Goal: Task Accomplishment & Management: Manage account settings

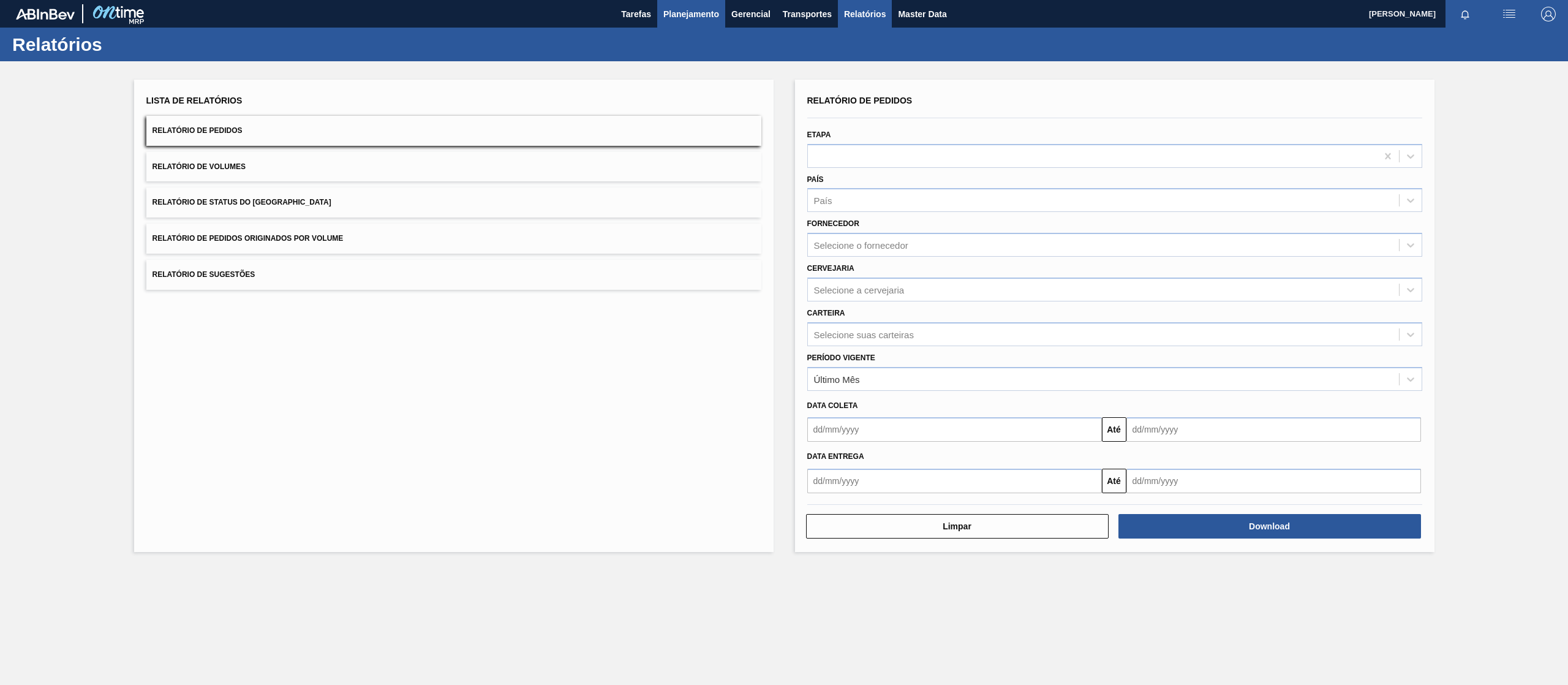
click at [710, 9] on span "Planejamento" at bounding box center [692, 14] width 56 height 15
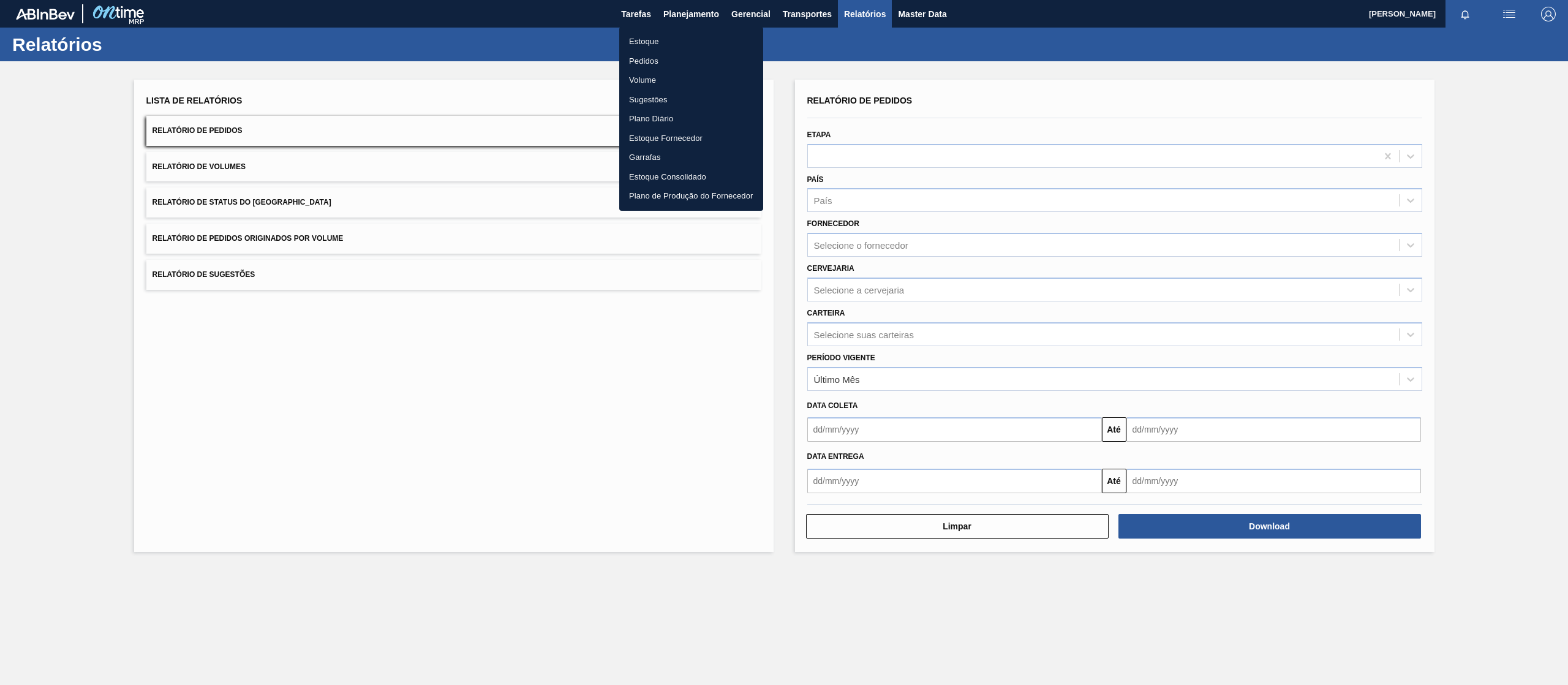
click at [653, 51] on li "Pedidos" at bounding box center [691, 61] width 144 height 20
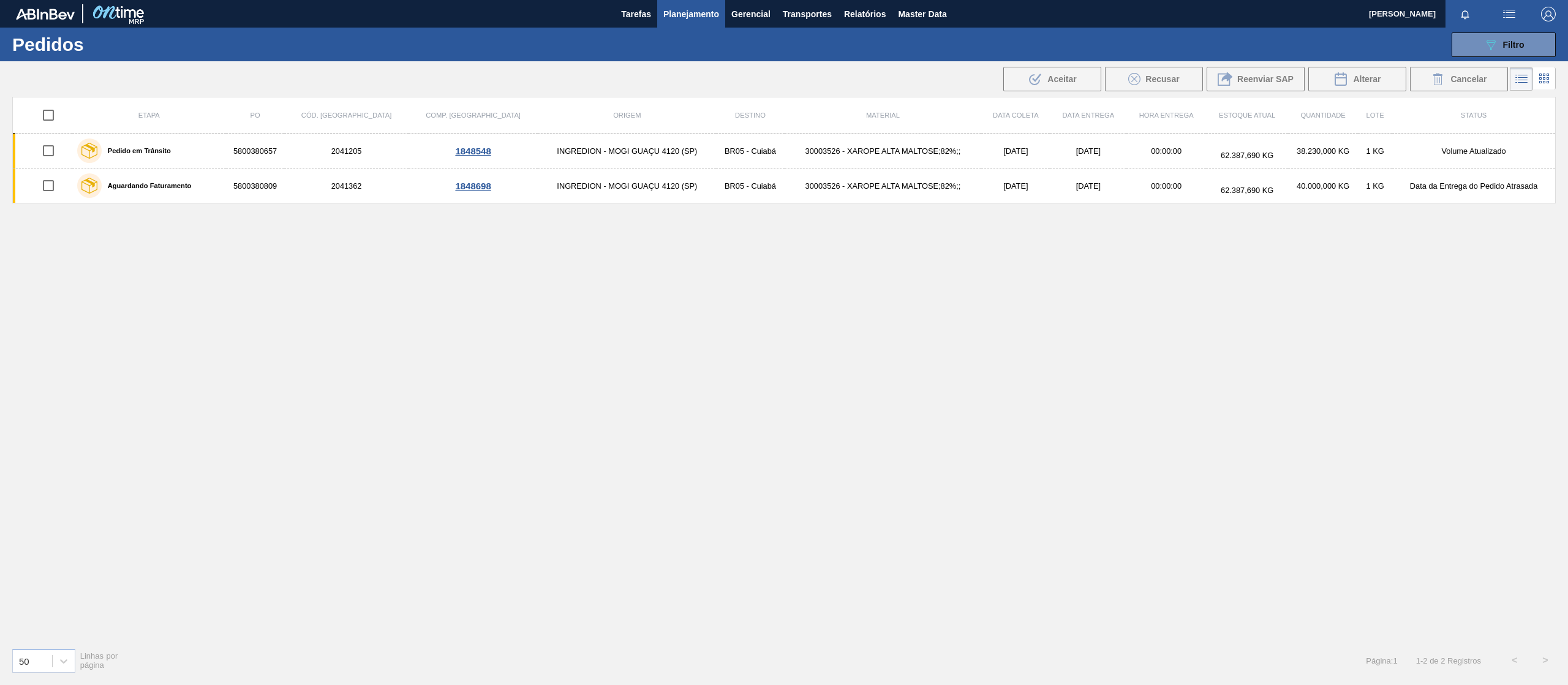
drag, startPoint x: 1505, startPoint y: 41, endPoint x: 1507, endPoint y: 65, distance: 24.1
click at [1507, 41] on span "Filtro" at bounding box center [1514, 44] width 21 height 10
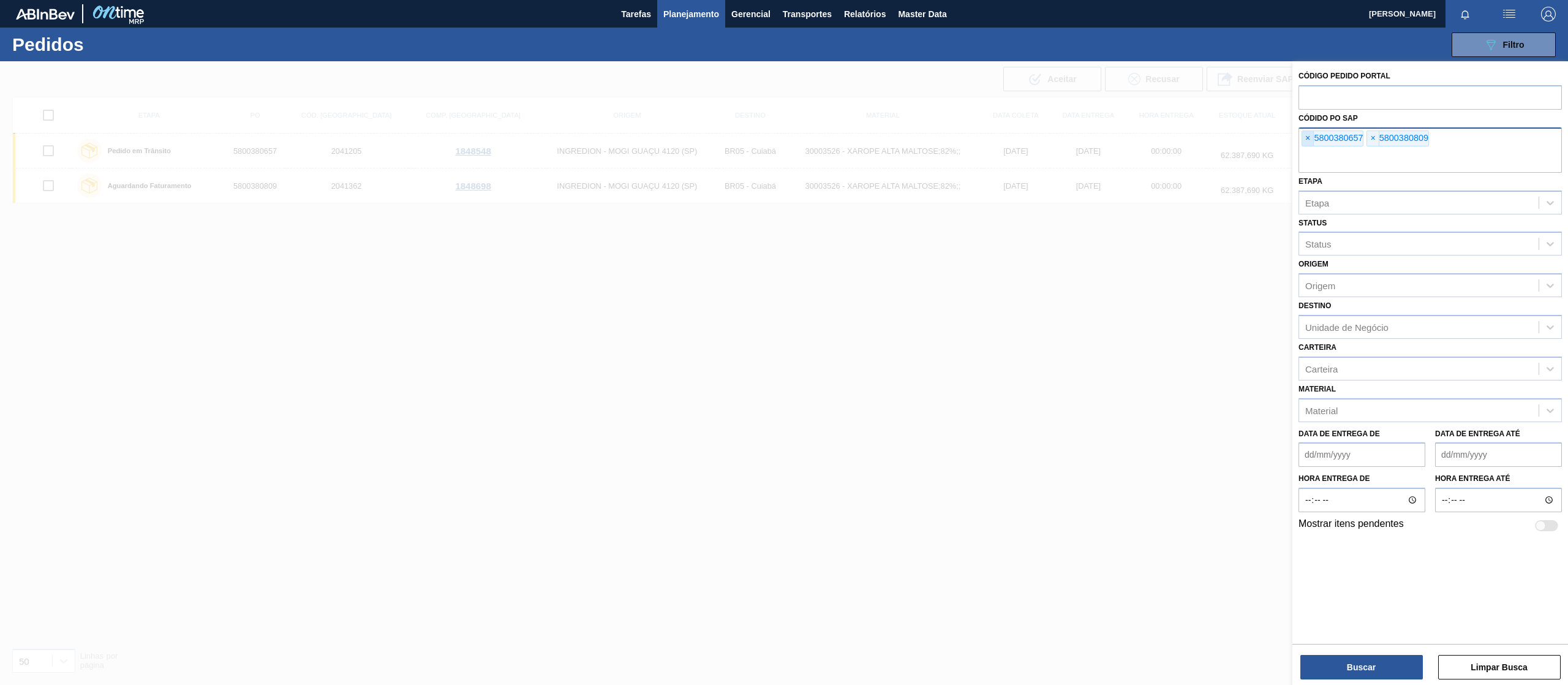
click at [1311, 143] on span "×" at bounding box center [1308, 138] width 12 height 15
click at [1312, 139] on span "×" at bounding box center [1308, 138] width 12 height 15
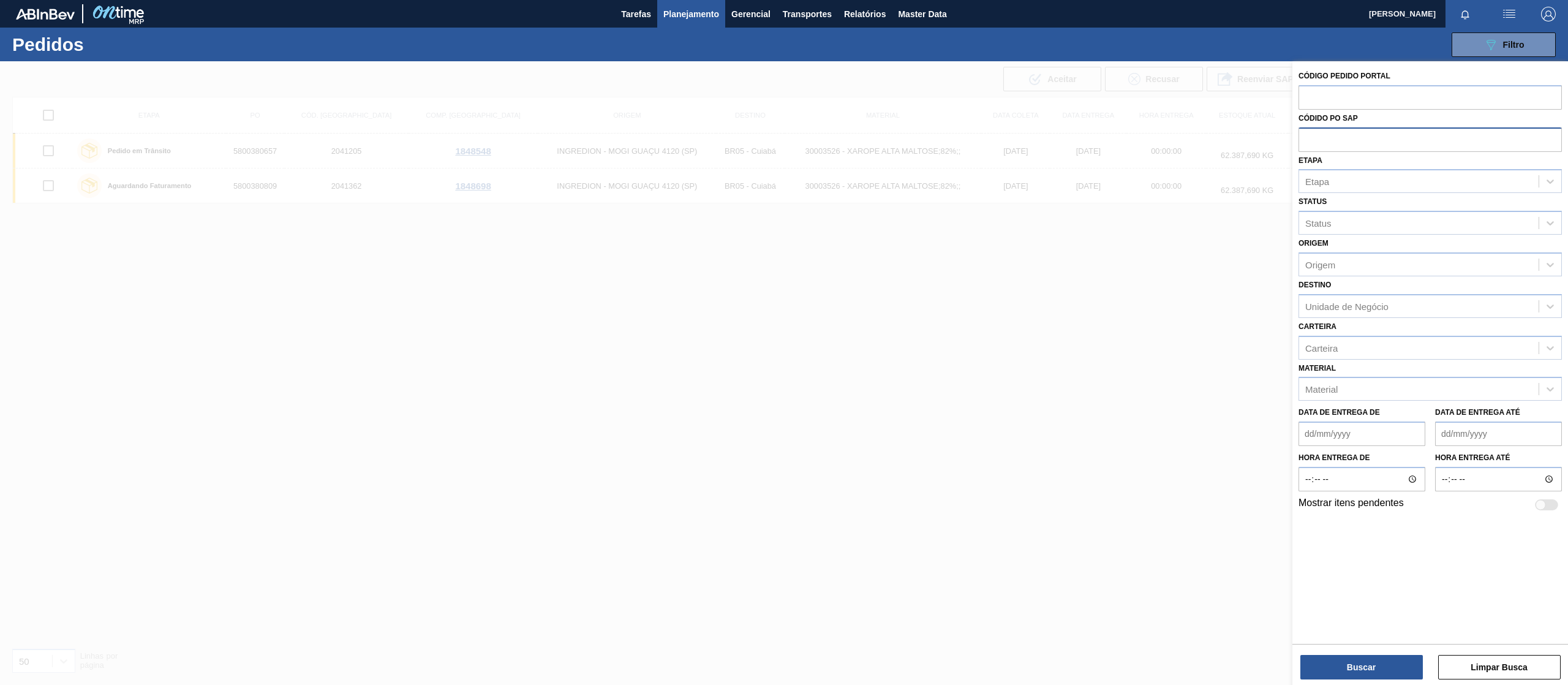
paste input "text"
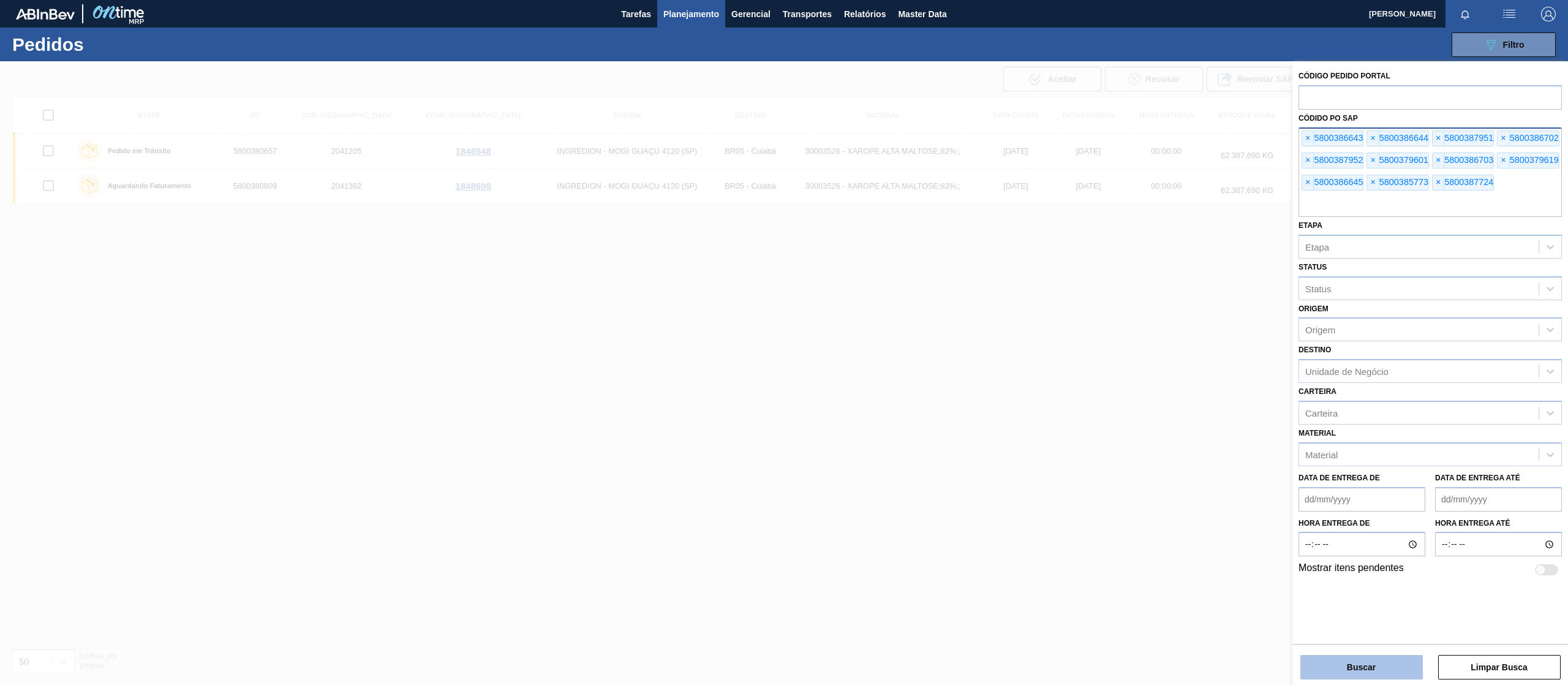
click at [1388, 673] on button "Buscar" at bounding box center [1362, 667] width 122 height 25
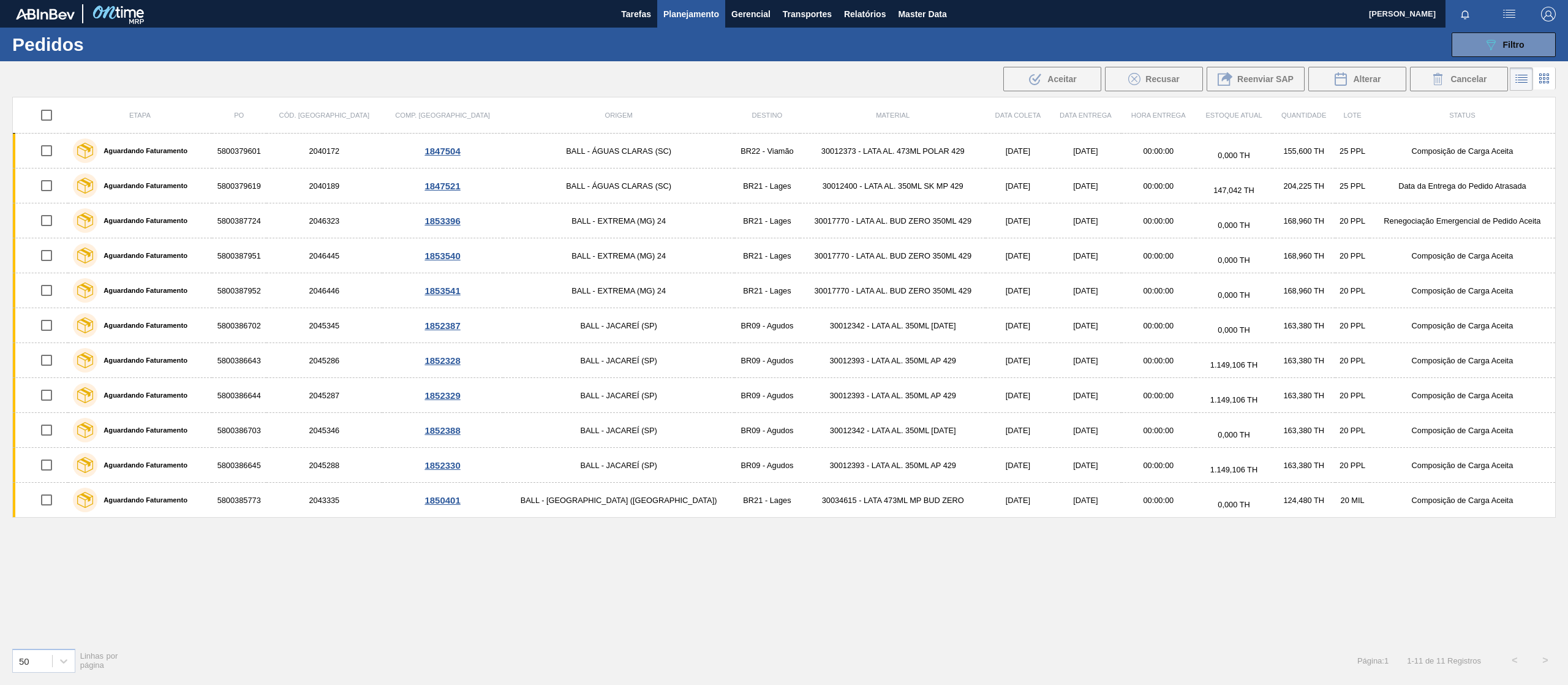
click at [46, 117] on input "checkbox" at bounding box center [47, 115] width 26 height 26
checkbox input "true"
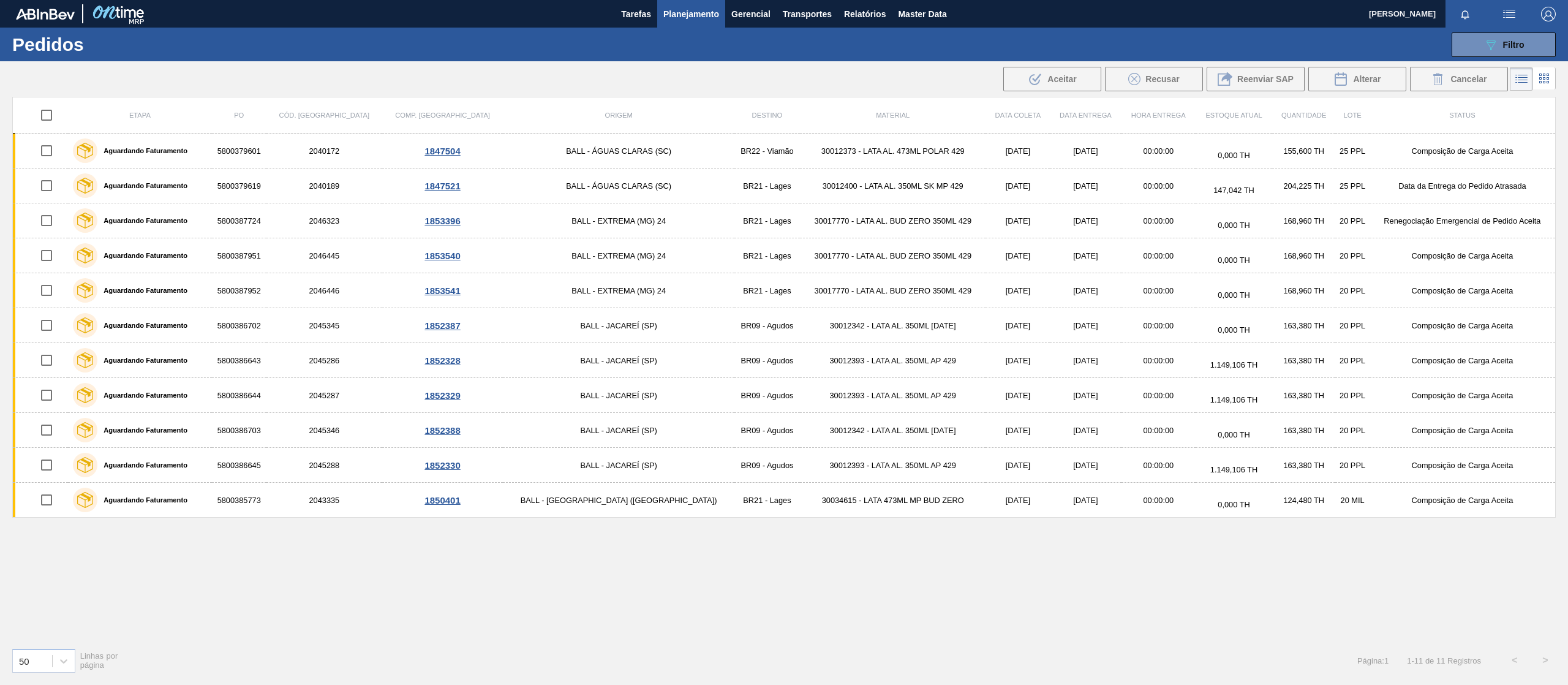
checkbox input "true"
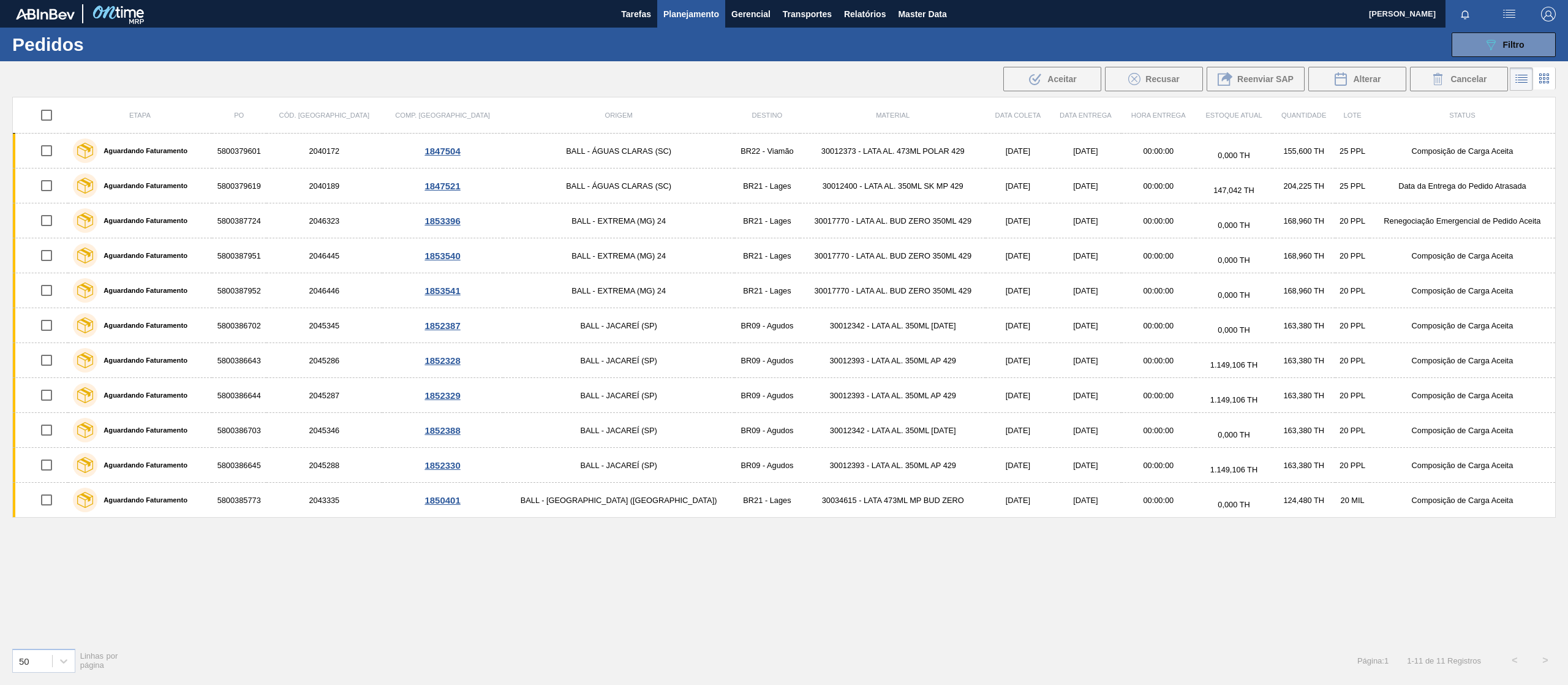
checkbox input "true"
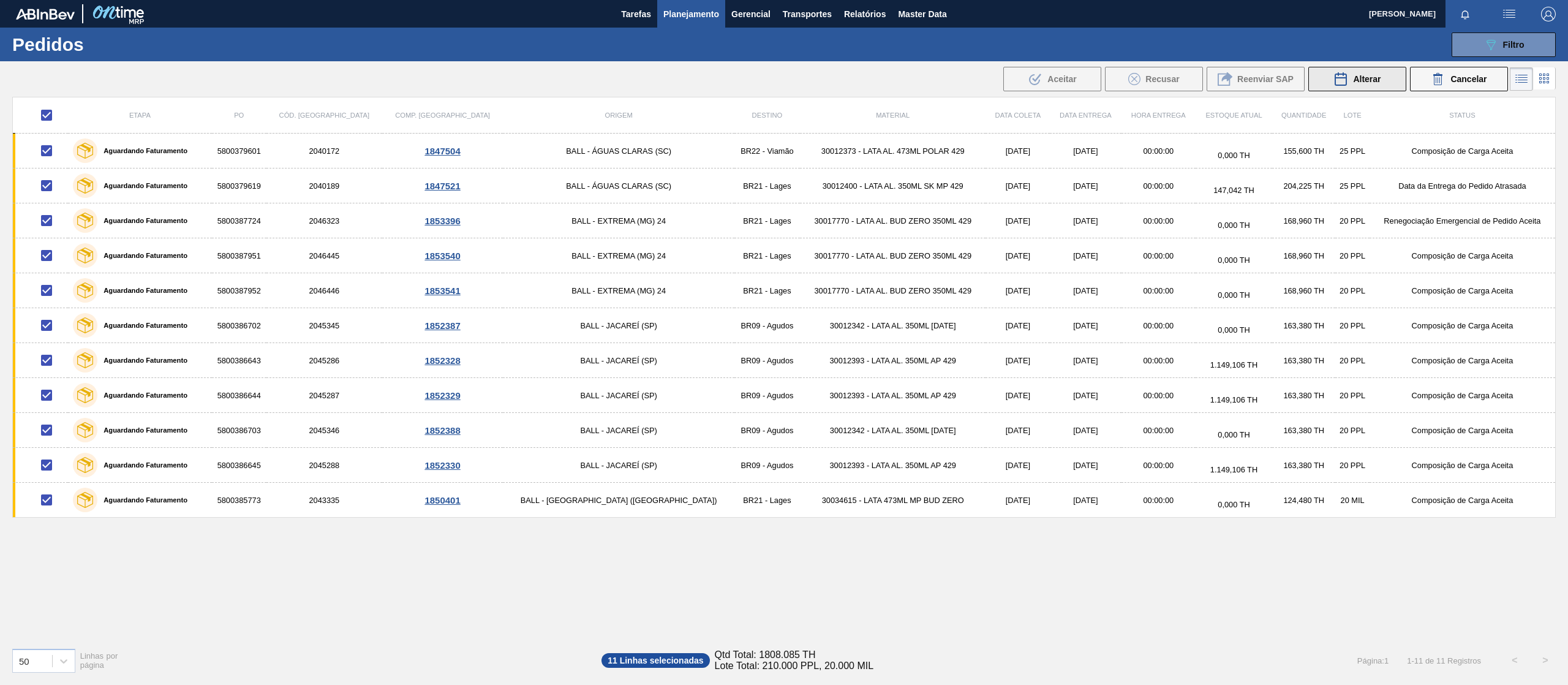
click at [1373, 80] on span "Alterar" at bounding box center [1367, 79] width 27 height 10
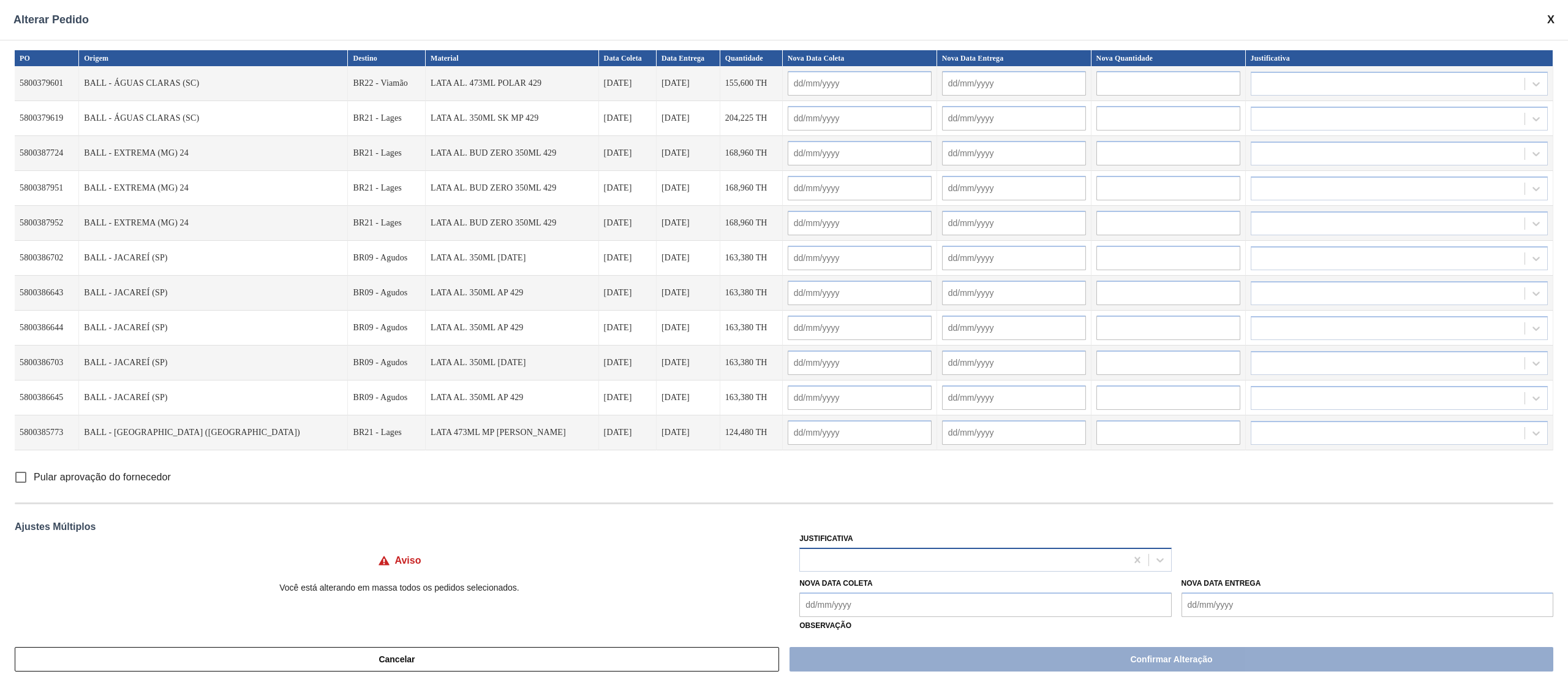
click at [843, 561] on div at bounding box center [963, 559] width 326 height 18
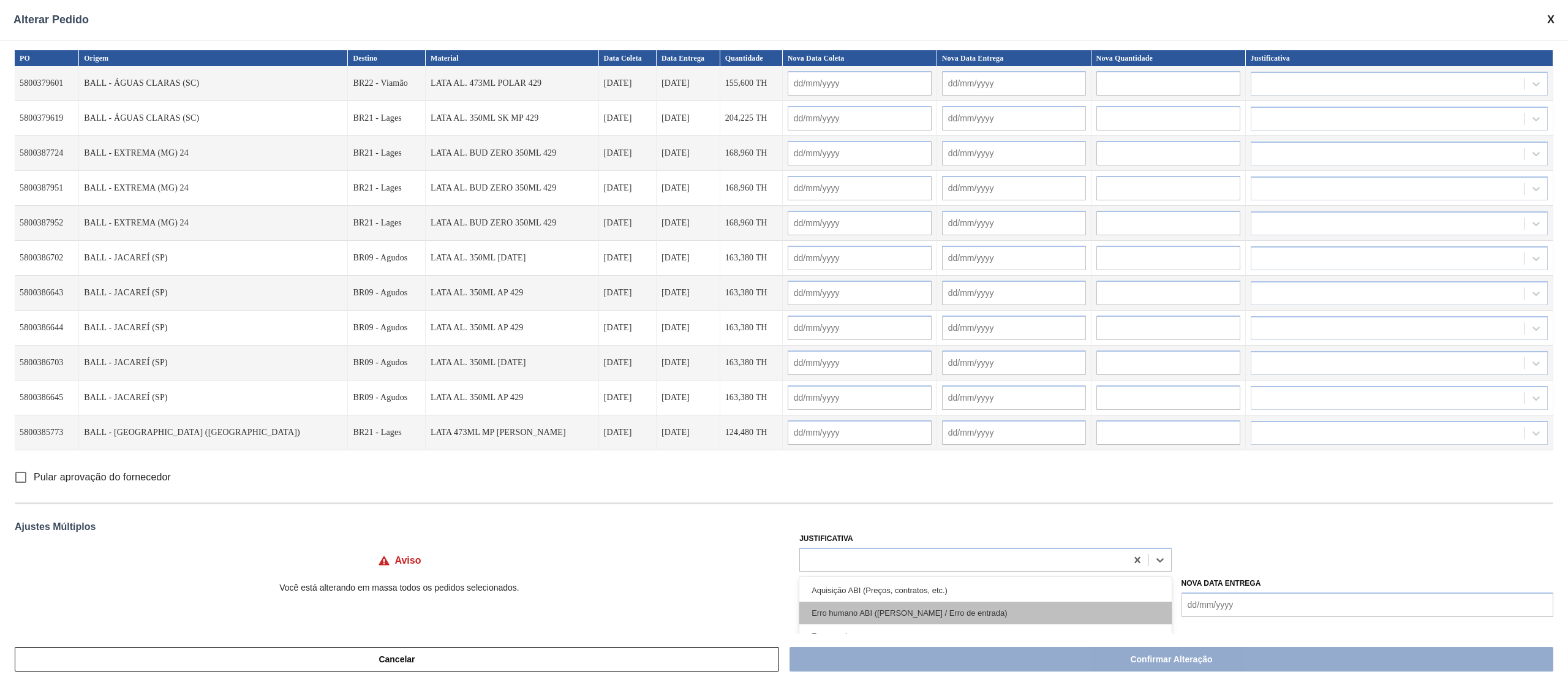
scroll to position [309, 0]
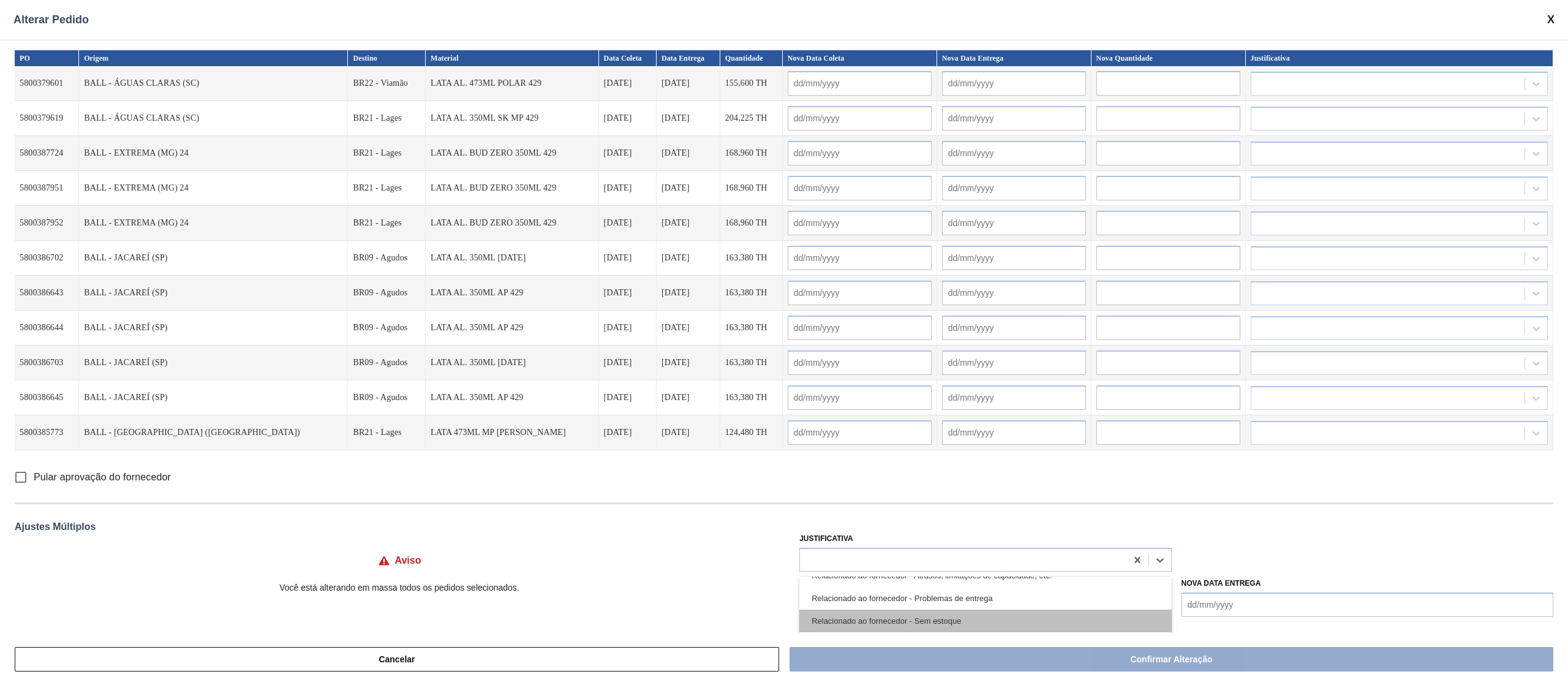
click at [977, 619] on div "Relacionado ao fornecedor - Sem estoque" at bounding box center [985, 621] width 372 height 23
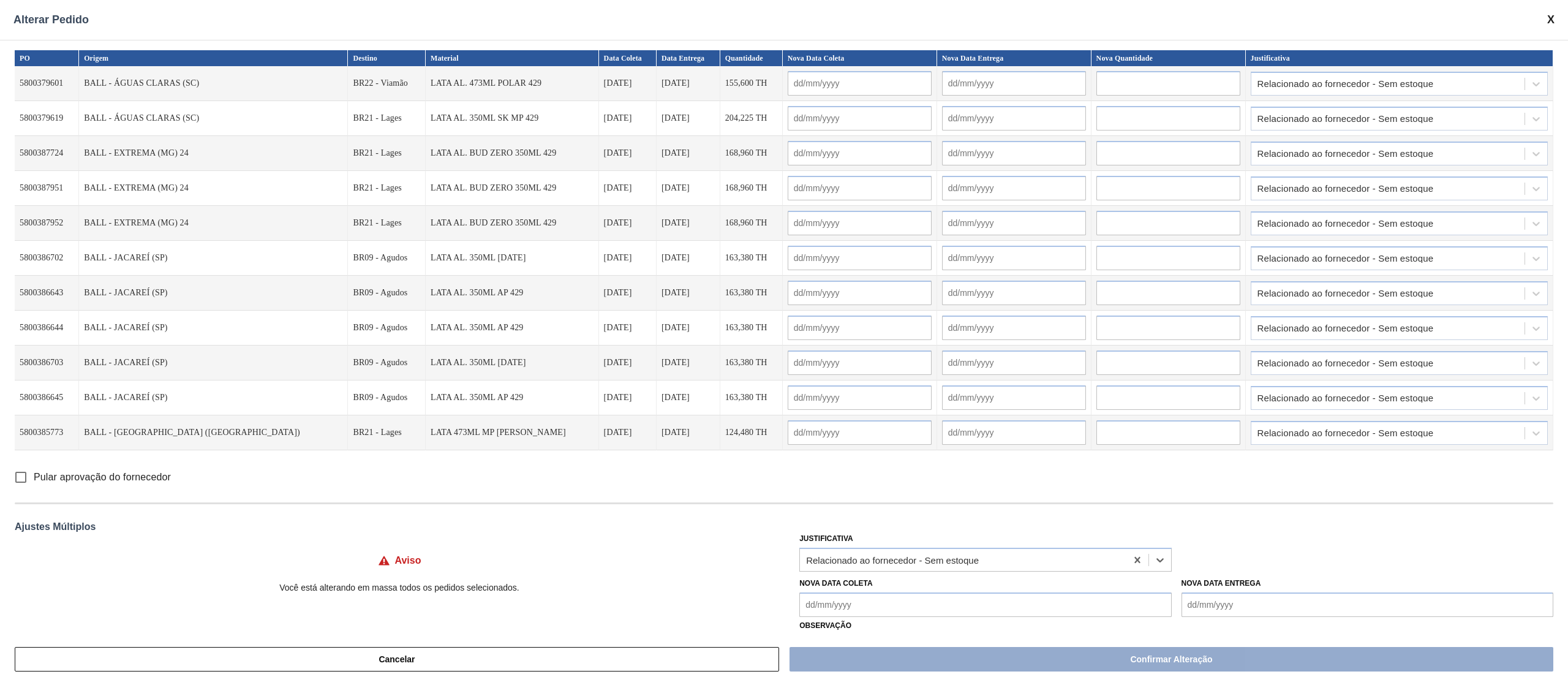
click at [966, 611] on Coleta "Nova Data Coleta" at bounding box center [985, 605] width 372 height 25
click at [814, 509] on div "5" at bounding box center [813, 509] width 16 height 16
type Coleta "[DATE]"
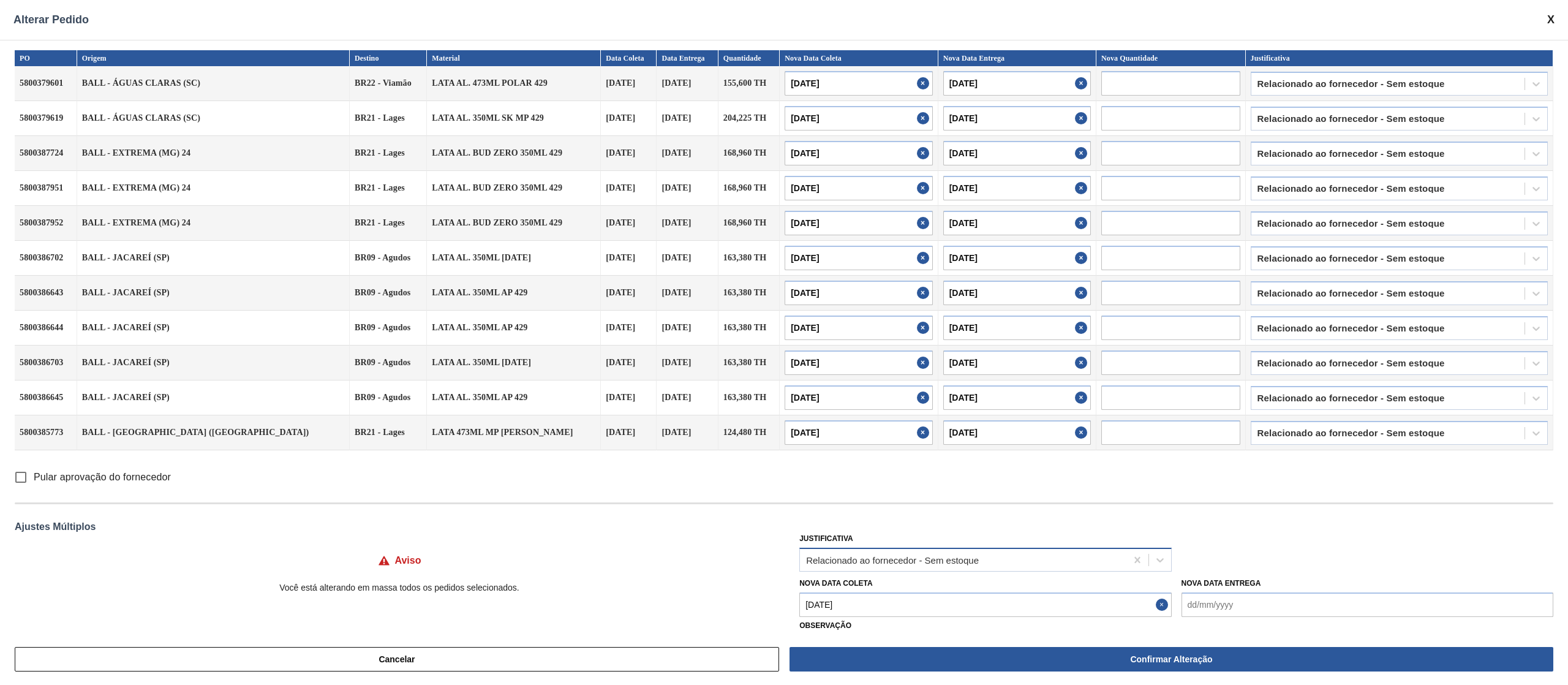
type input "[DATE]"
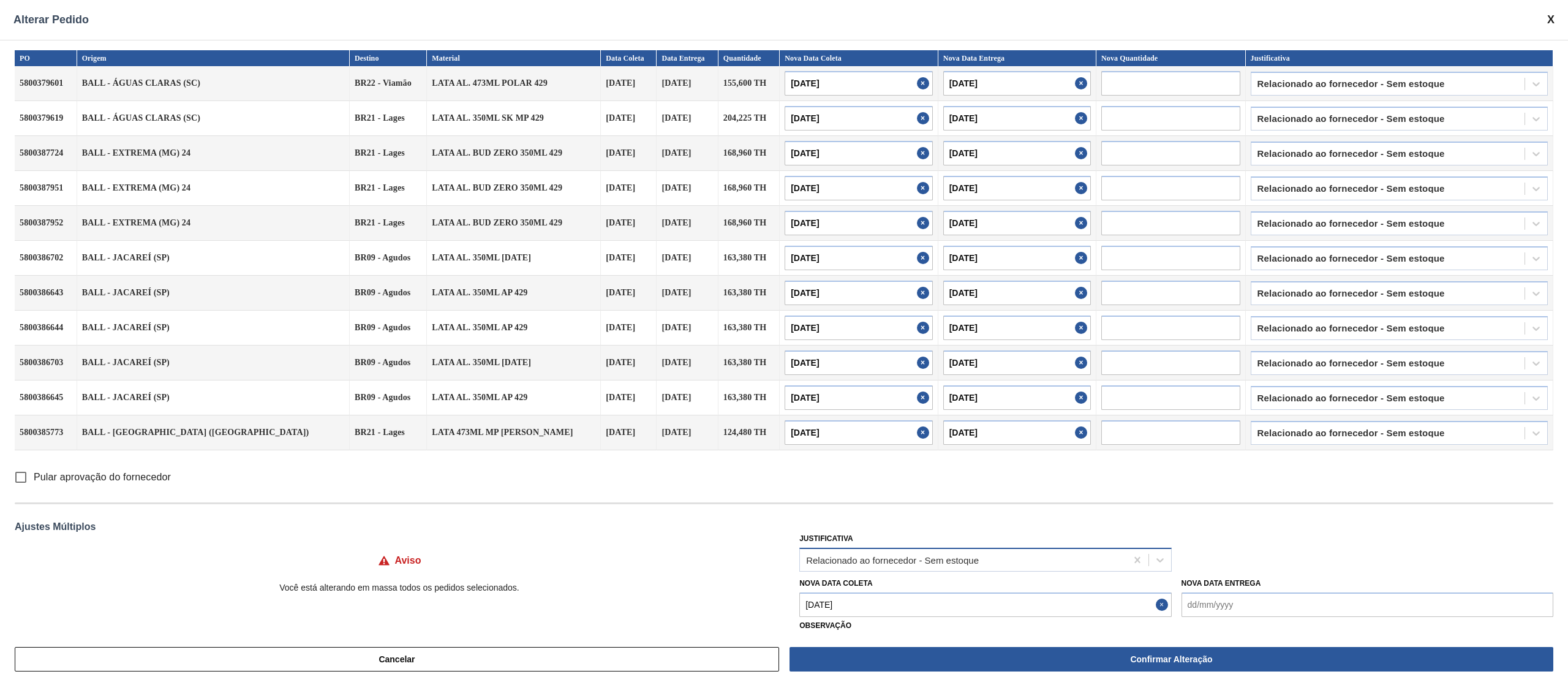
type input "[DATE]"
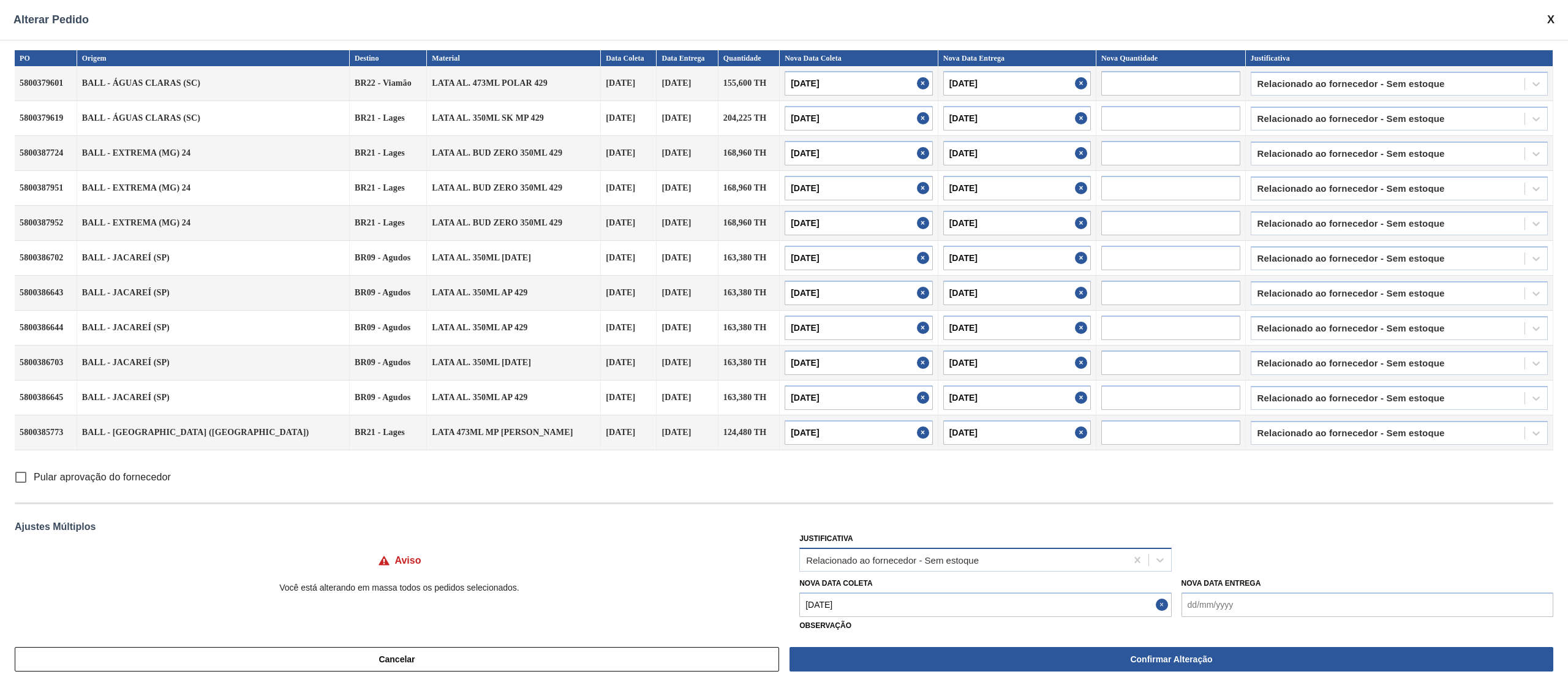
type input "[DATE]"
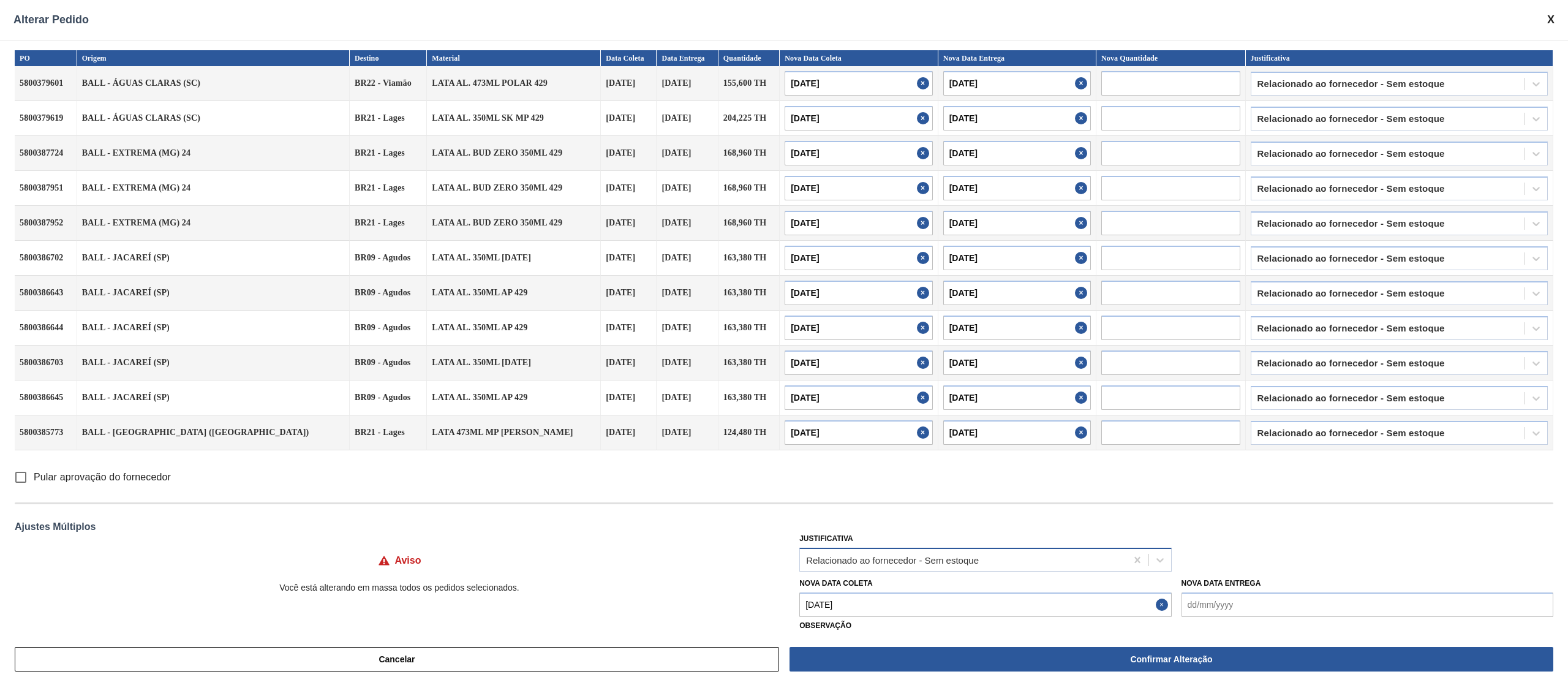
type input "[DATE]"
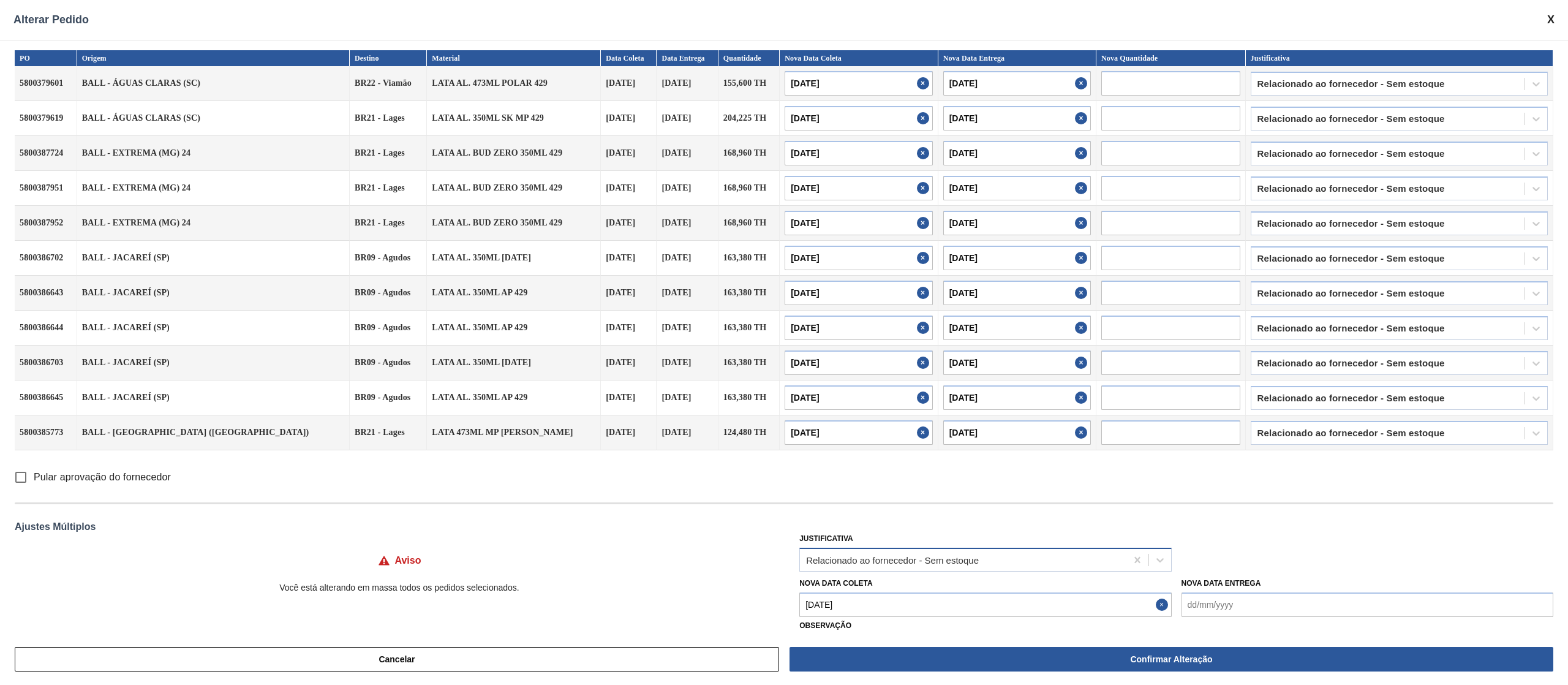
type input "[DATE]"
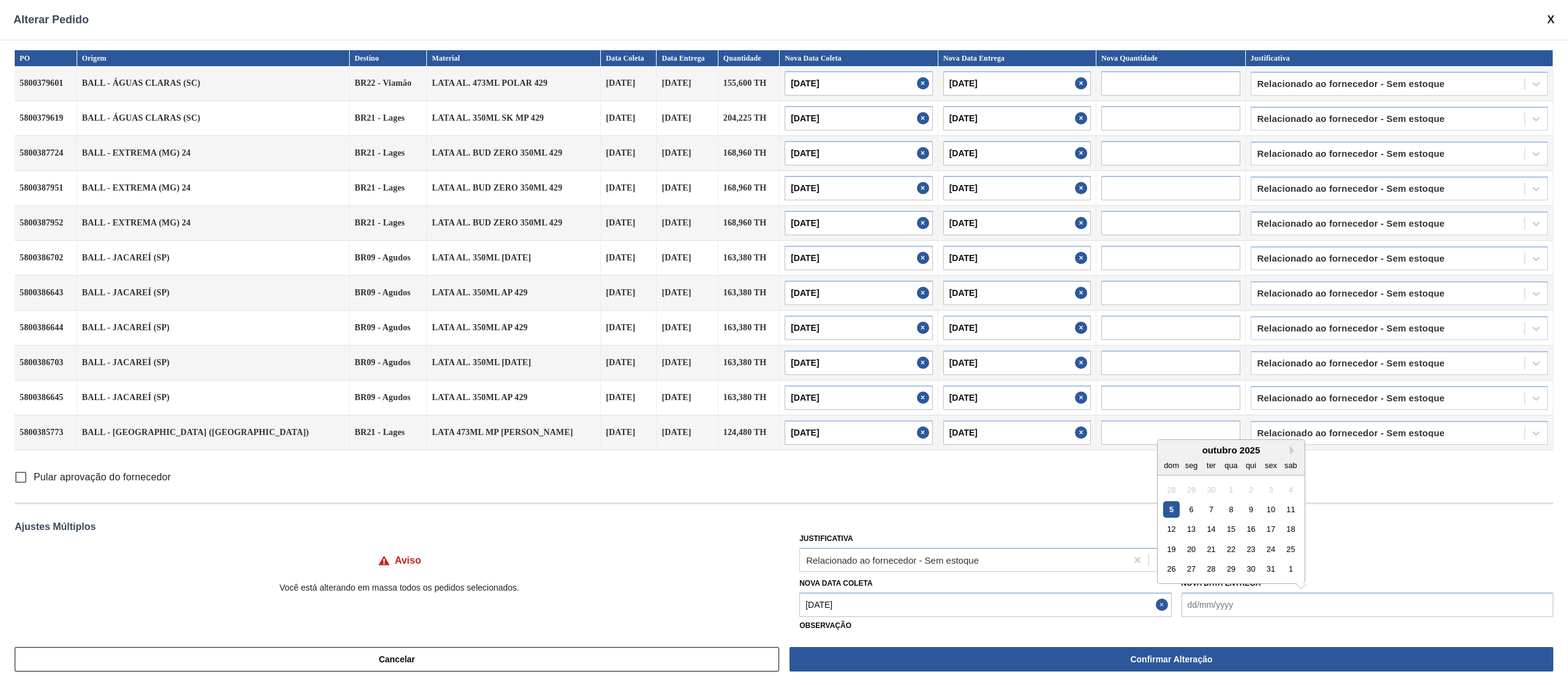
click at [1212, 608] on Entrega "Nova Data Entrega" at bounding box center [1367, 605] width 372 height 25
click at [621, 538] on div "Aviso Você está alterando em massa todos os pedidos selecionados." at bounding box center [400, 565] width 770 height 71
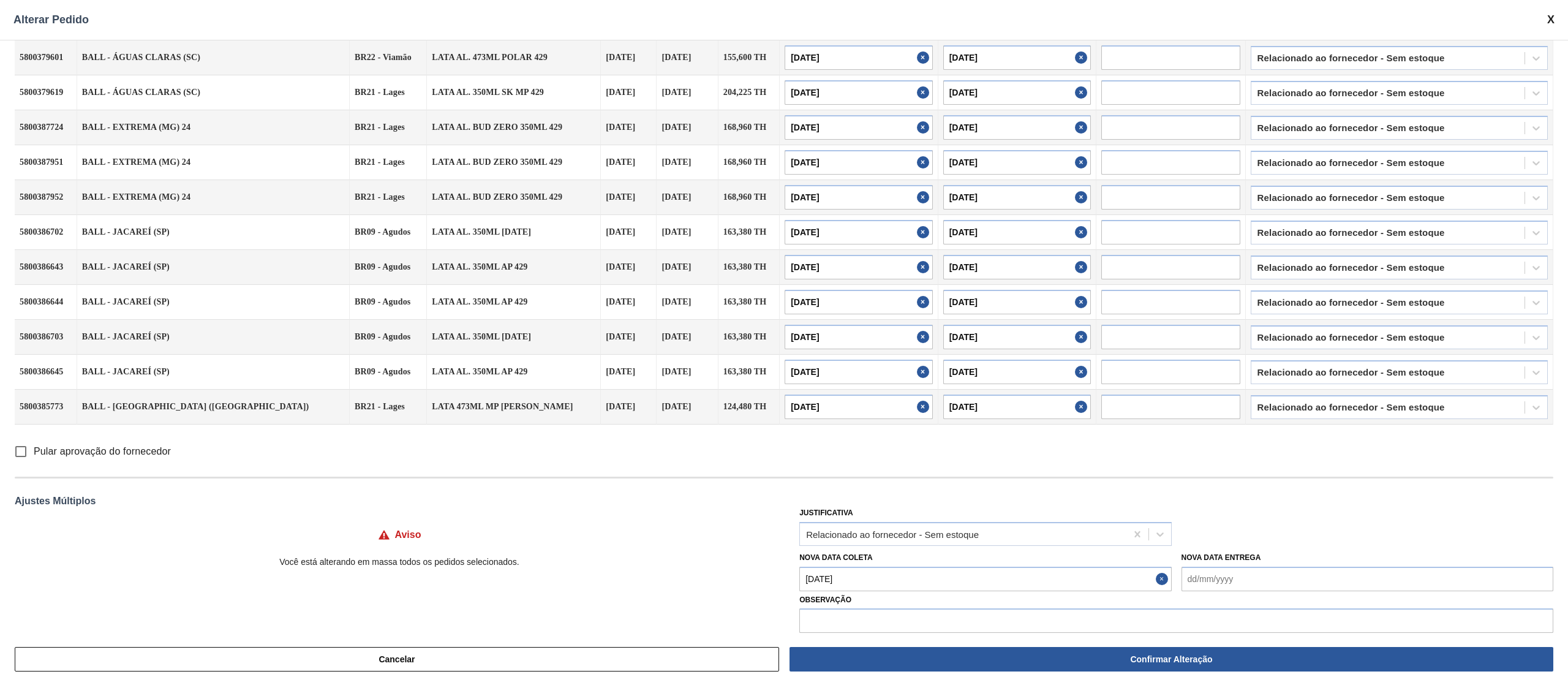
scroll to position [40, 0]
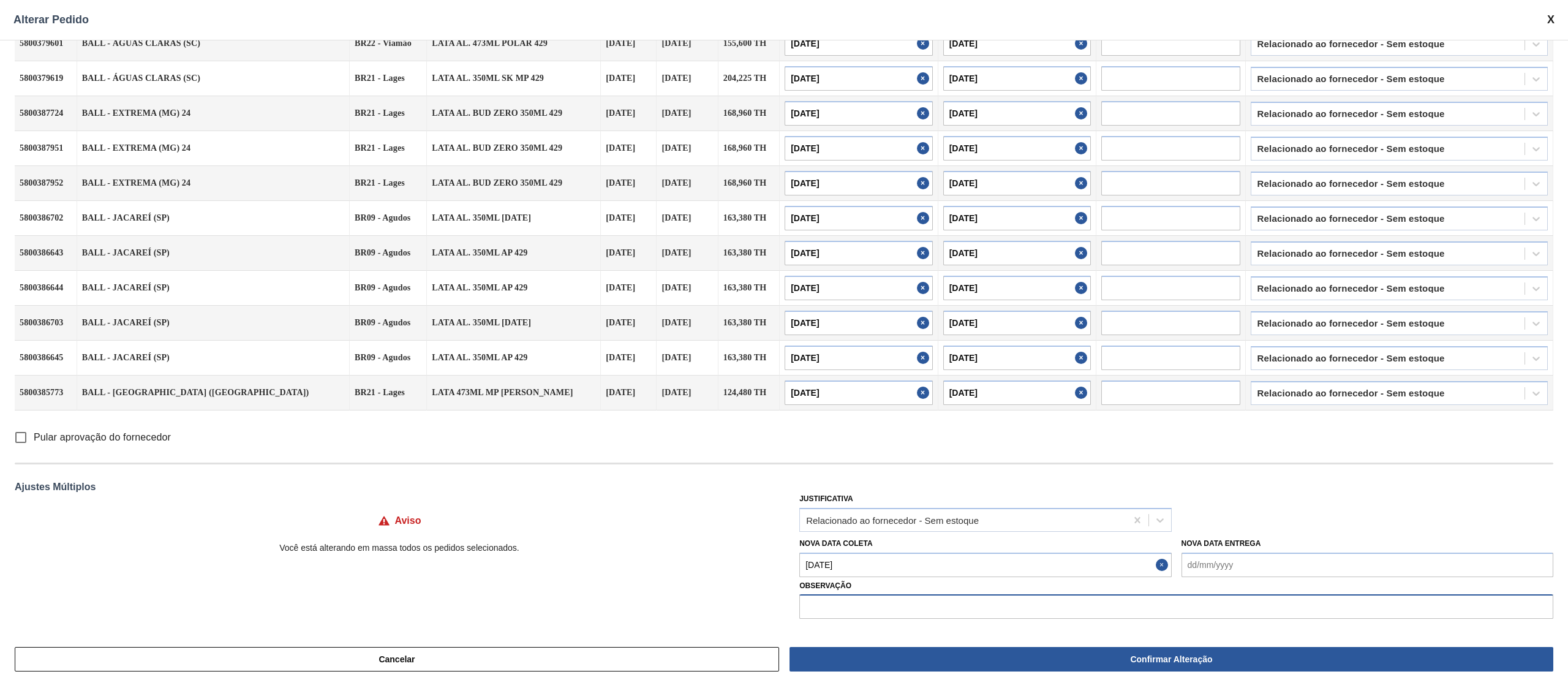
click at [837, 604] on input "text" at bounding box center [1177, 607] width 754 height 25
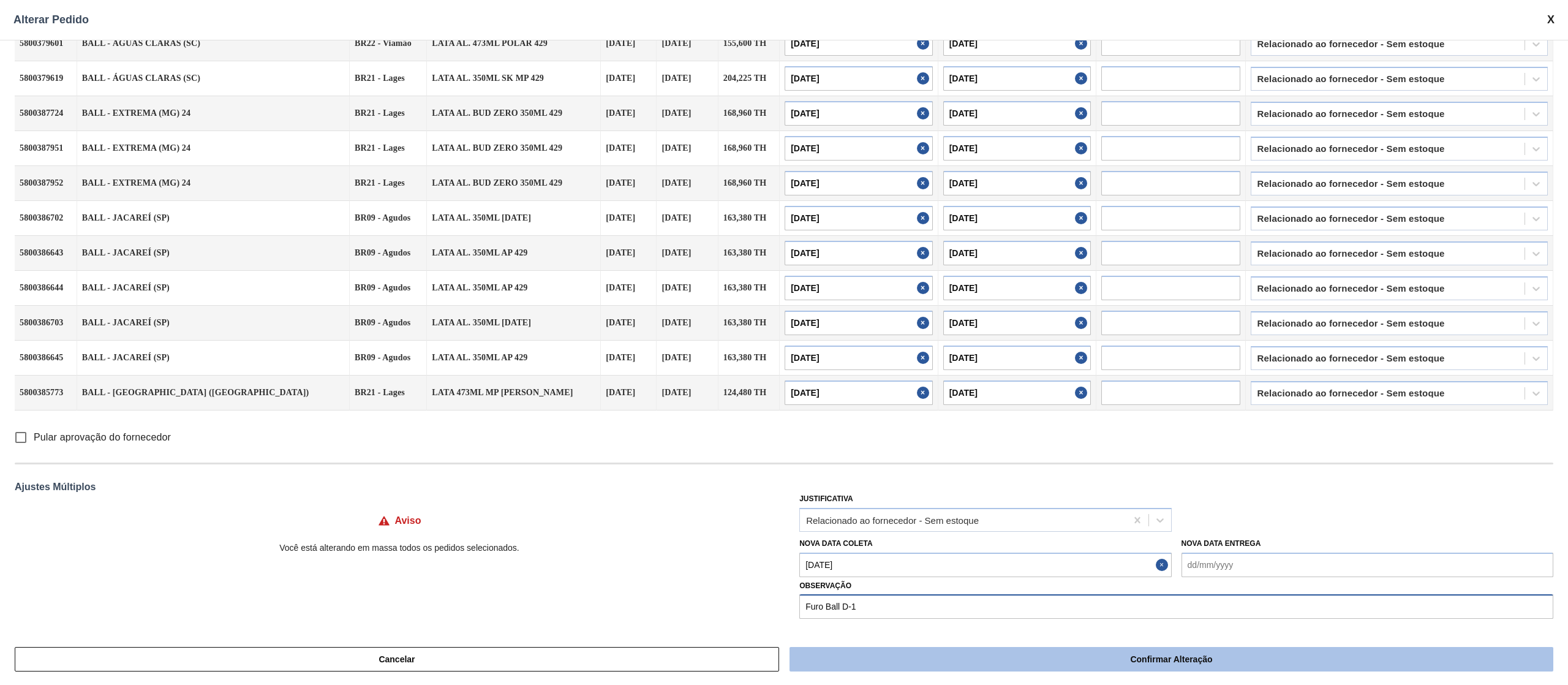
type input "Furo Ball D-1"
click at [908, 653] on button "Confirmar Alteração" at bounding box center [1171, 659] width 764 height 25
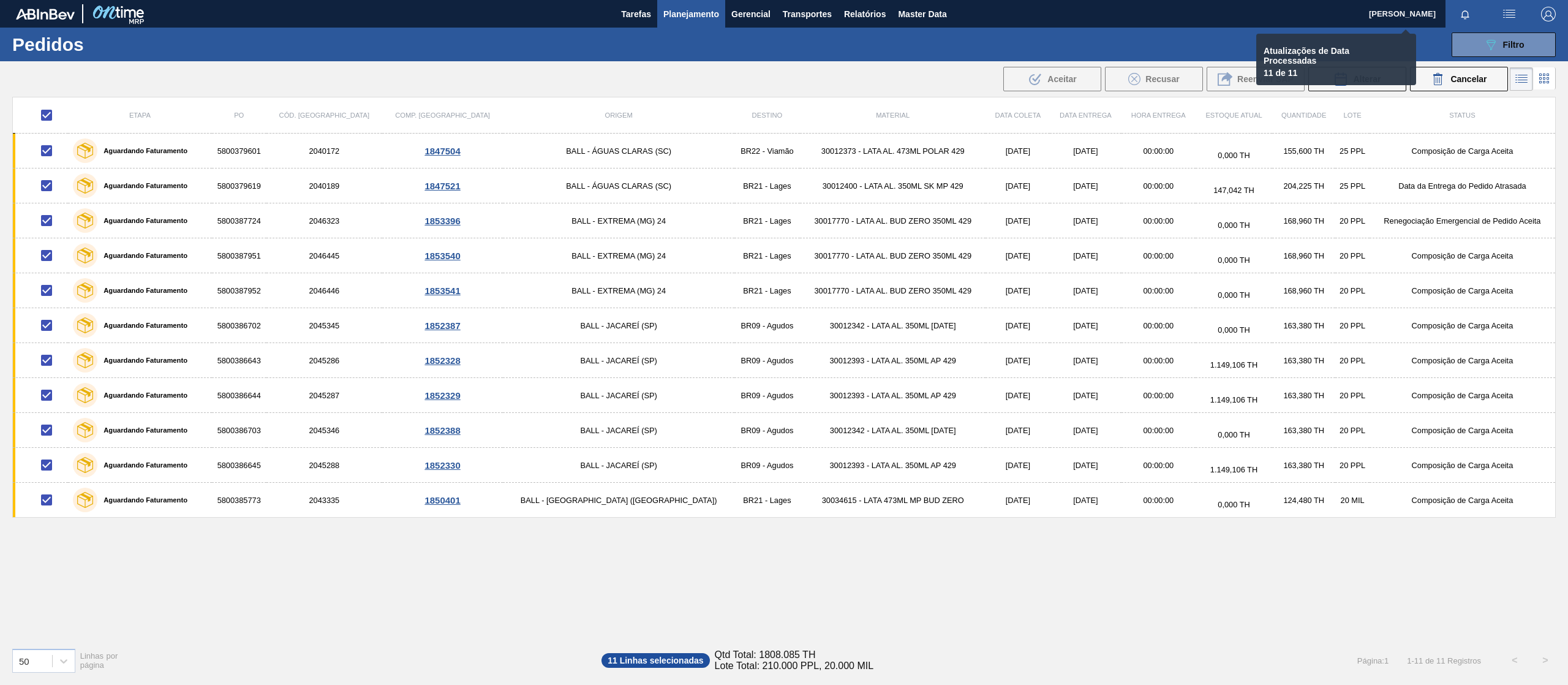
checkbox input "false"
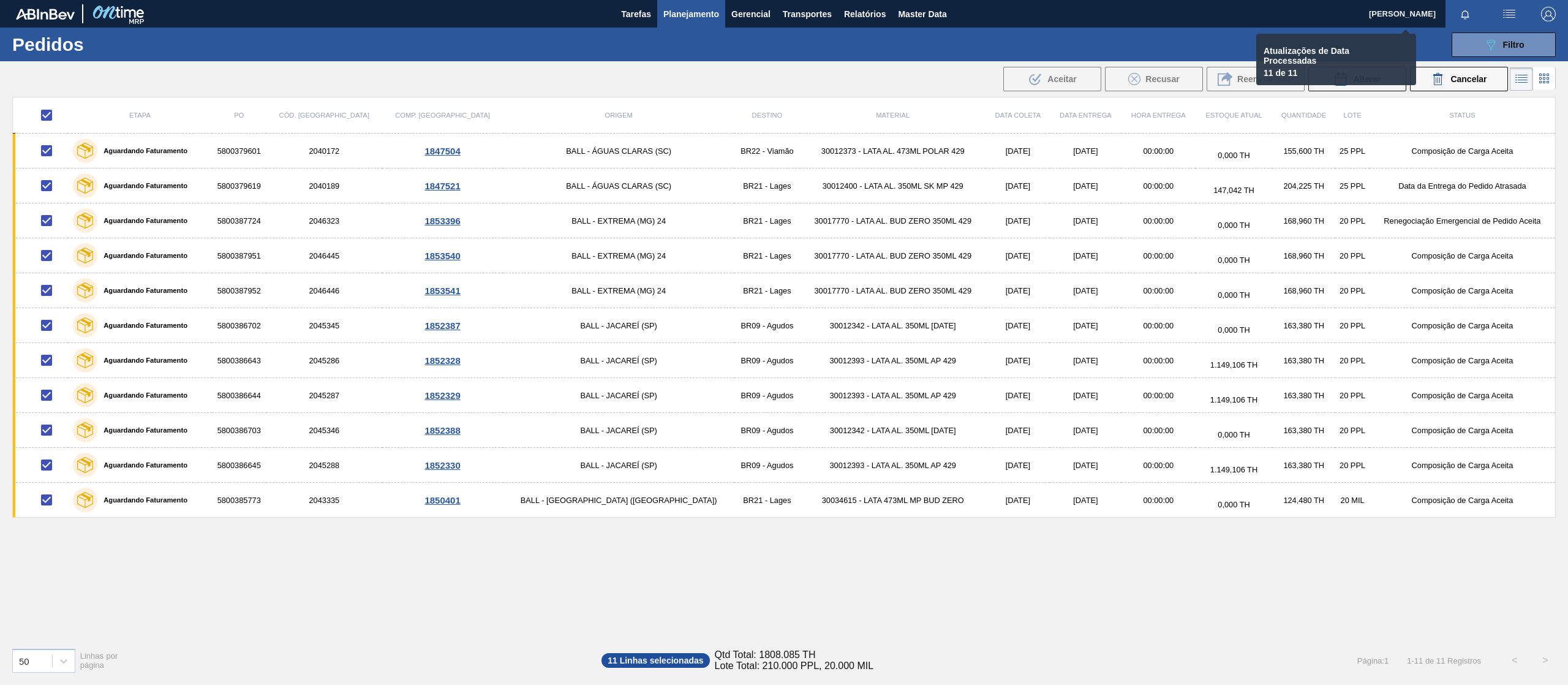
checkbox input "false"
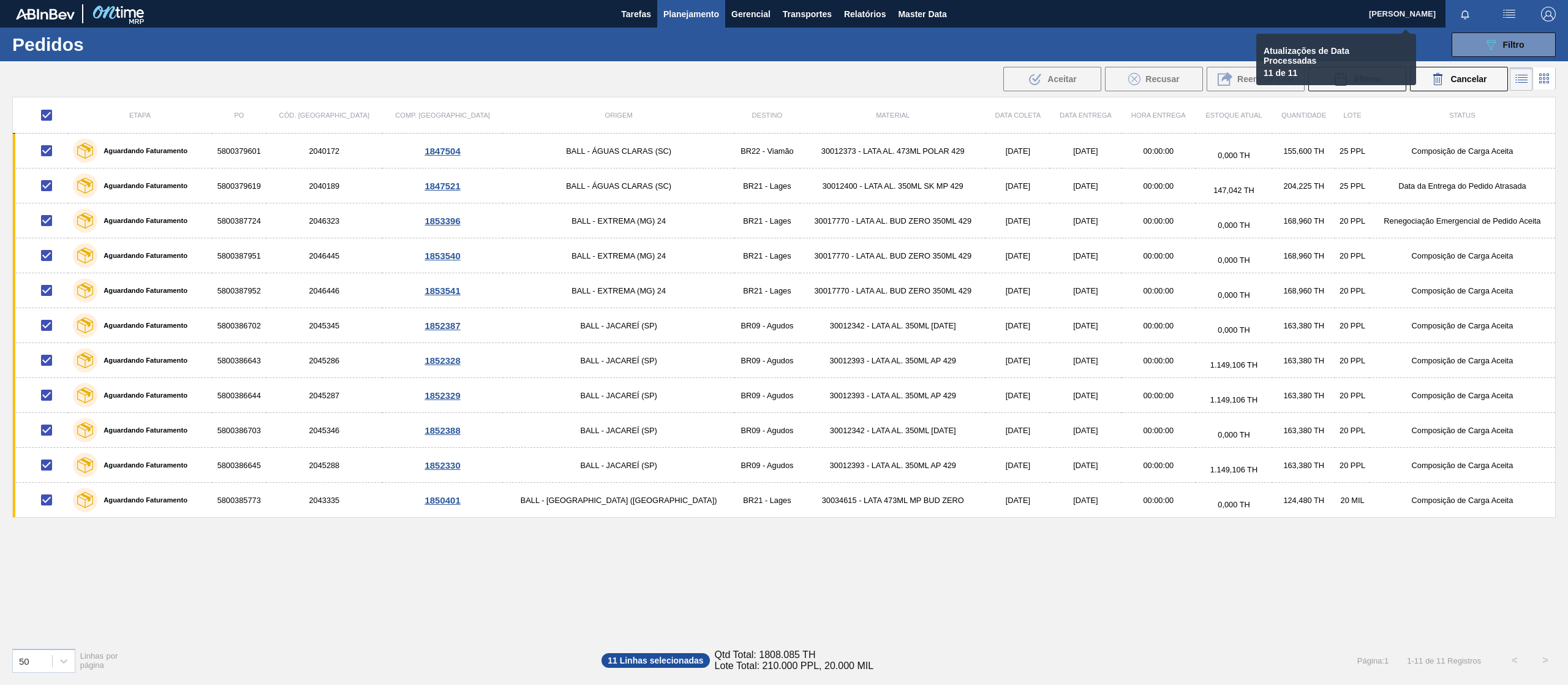
checkbox input "false"
